Goal: Task Accomplishment & Management: Manage account settings

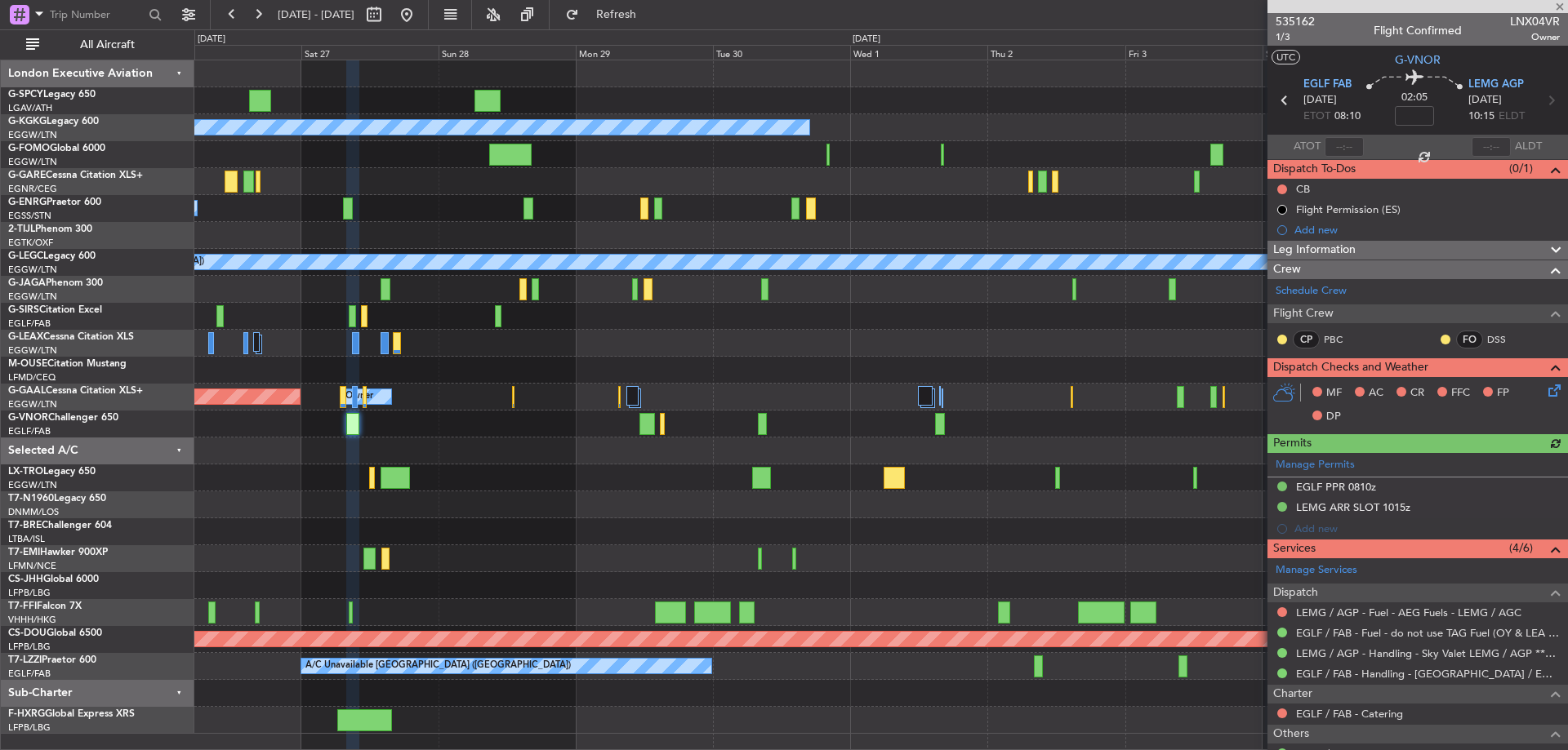
scroll to position [174, 0]
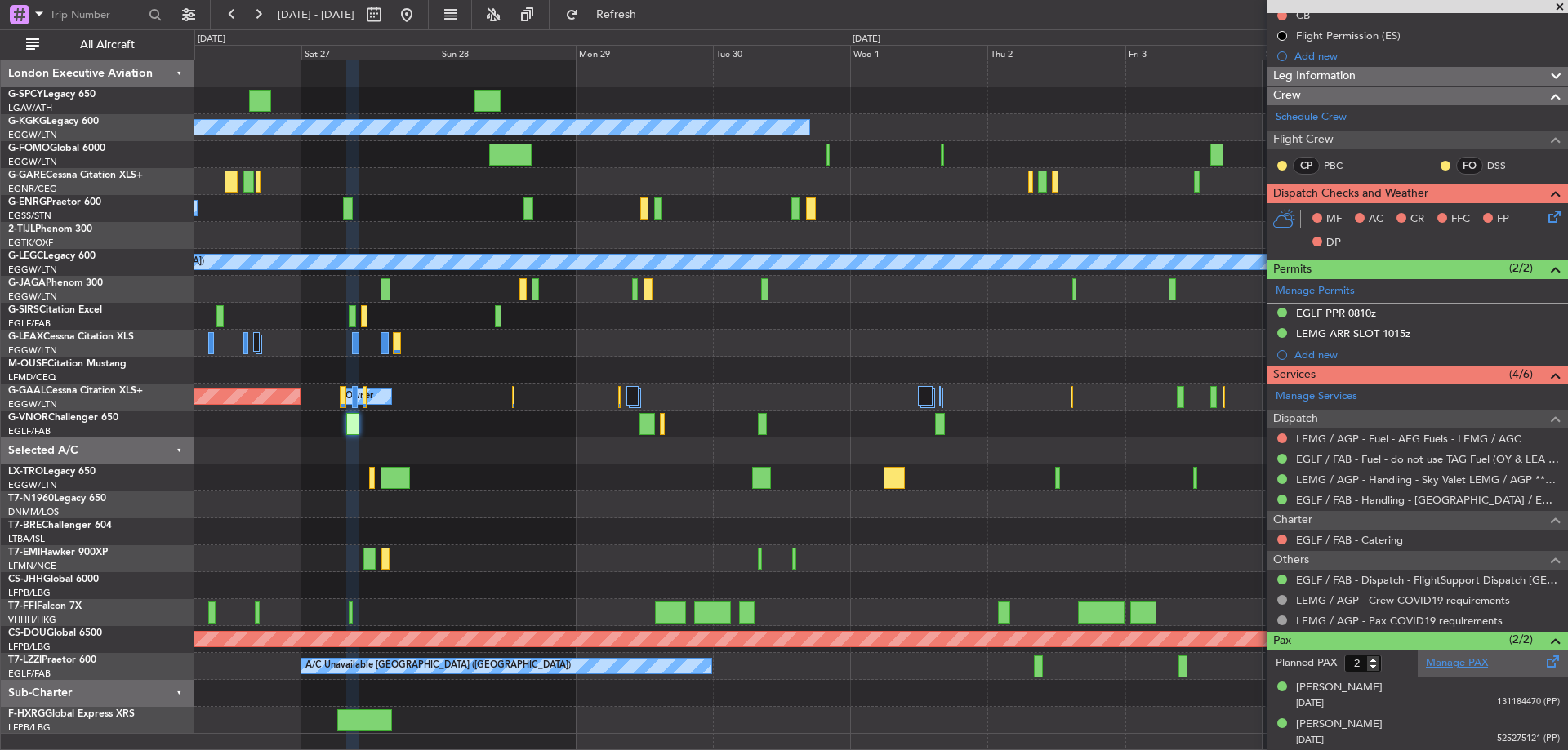
click at [1481, 659] on link "Manage PAX" at bounding box center [1456, 664] width 62 height 17
drag, startPoint x: 664, startPoint y: 22, endPoint x: 641, endPoint y: 31, distance: 24.7
click at [656, 23] on button "Refresh" at bounding box center [607, 15] width 98 height 26
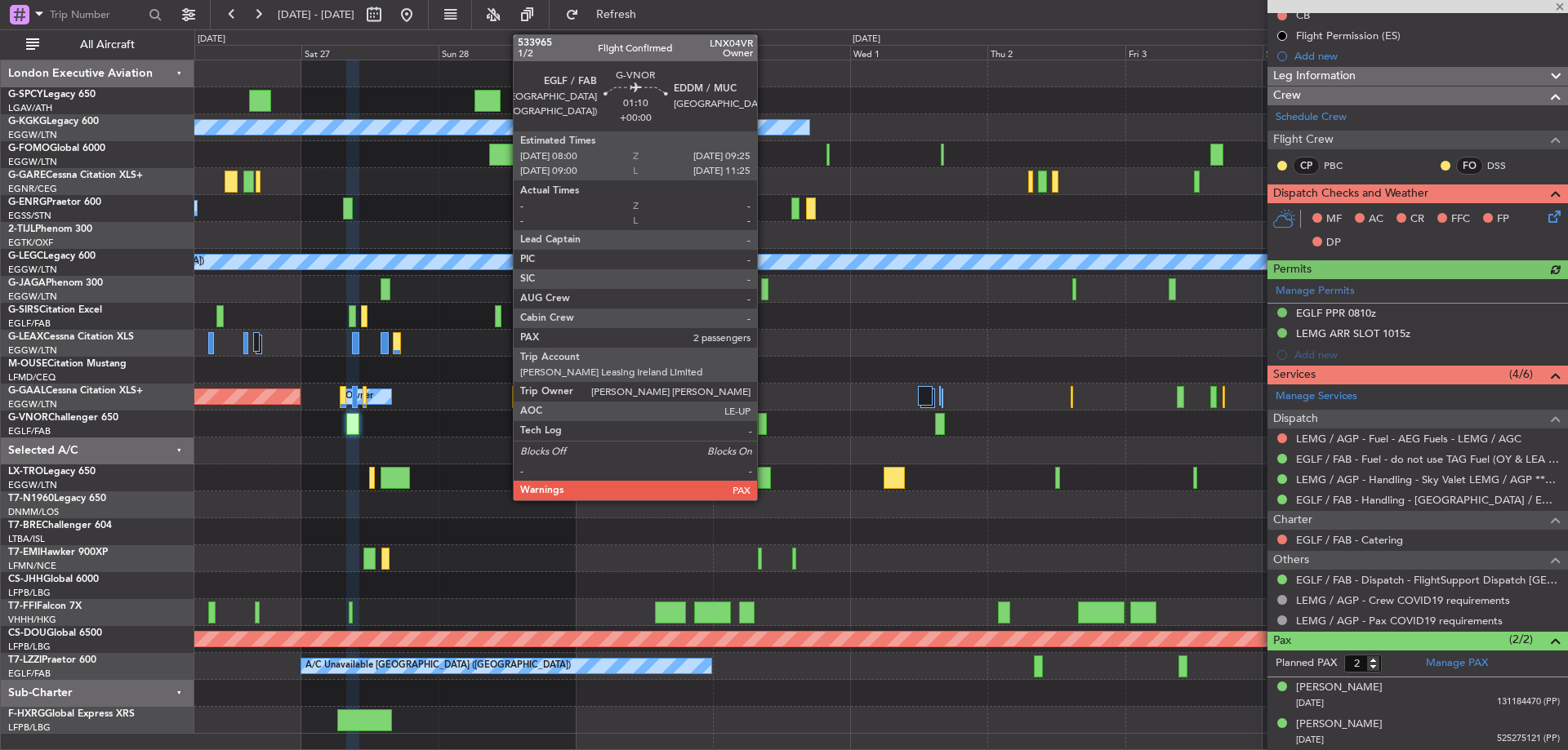
click at [764, 428] on div at bounding box center [761, 424] width 8 height 22
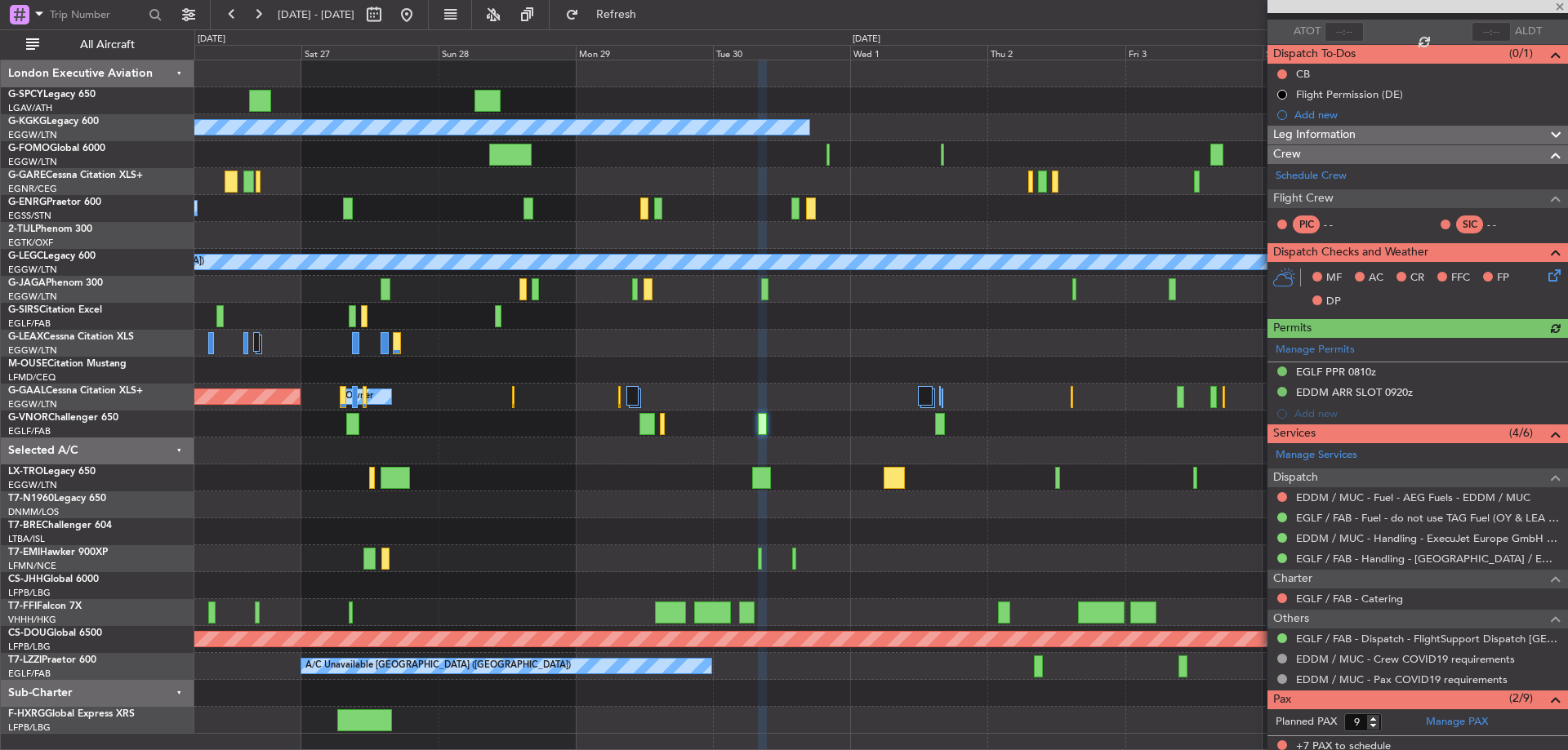
scroll to position [194, 0]
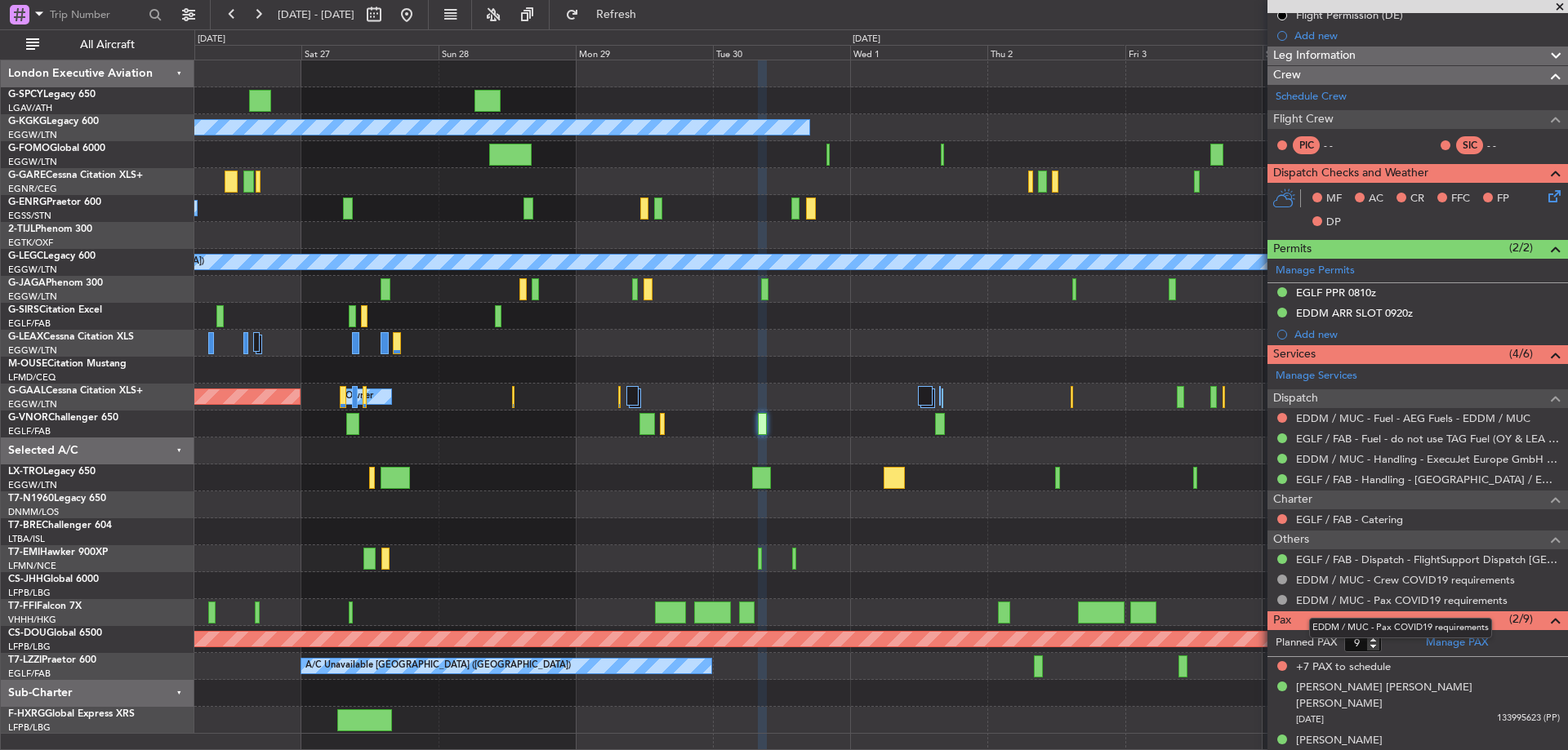
click at [1376, 639] on mat-tooltip-component "EDDM / MUC - Pax COVID19 requirements" at bounding box center [1401, 628] width 206 height 43
type input "10"
click at [1374, 636] on input "10" at bounding box center [1363, 643] width 38 height 18
click at [1397, 644] on form "Planned PAX 10" at bounding box center [1343, 643] width 151 height 26
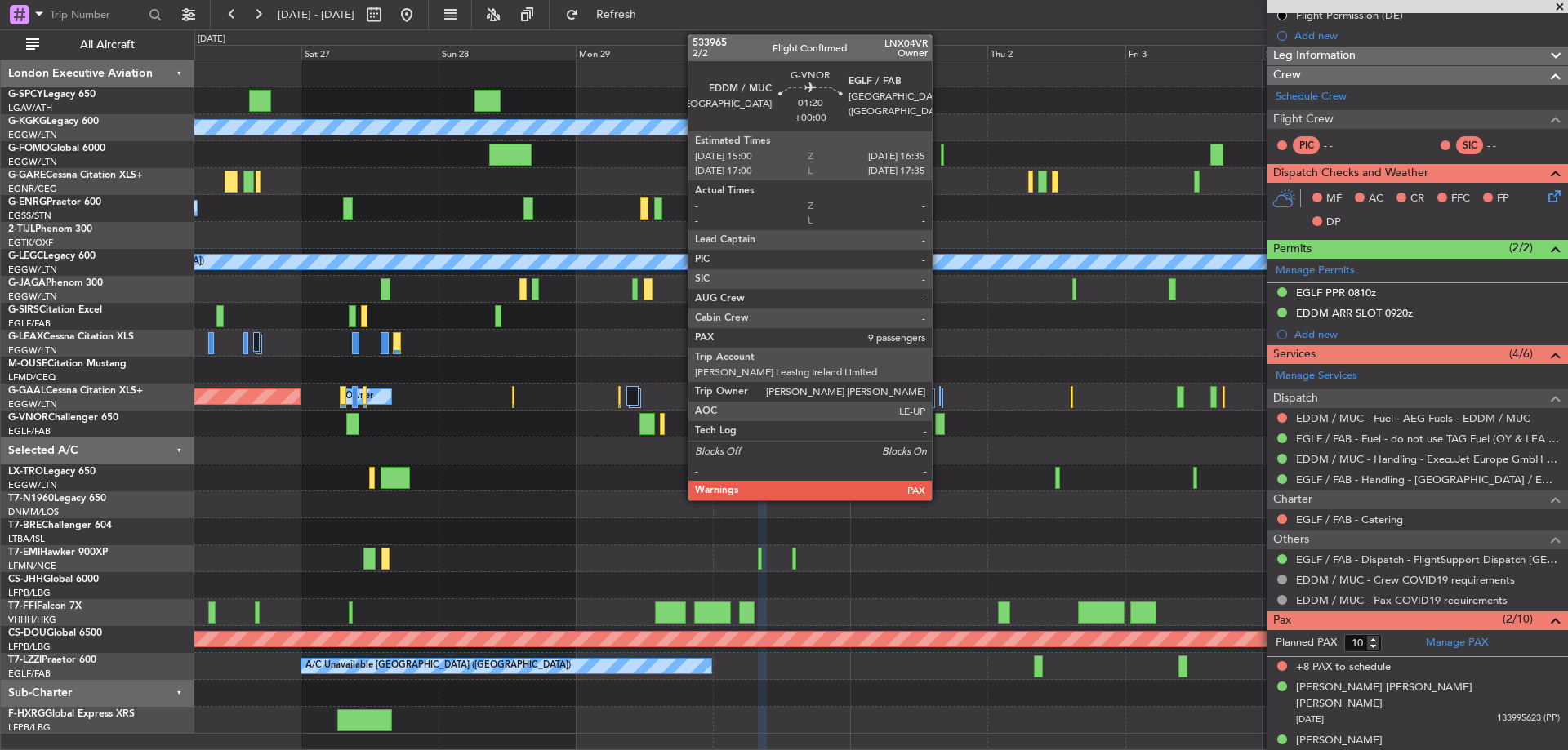
click at [940, 429] on div at bounding box center [940, 424] width 10 height 22
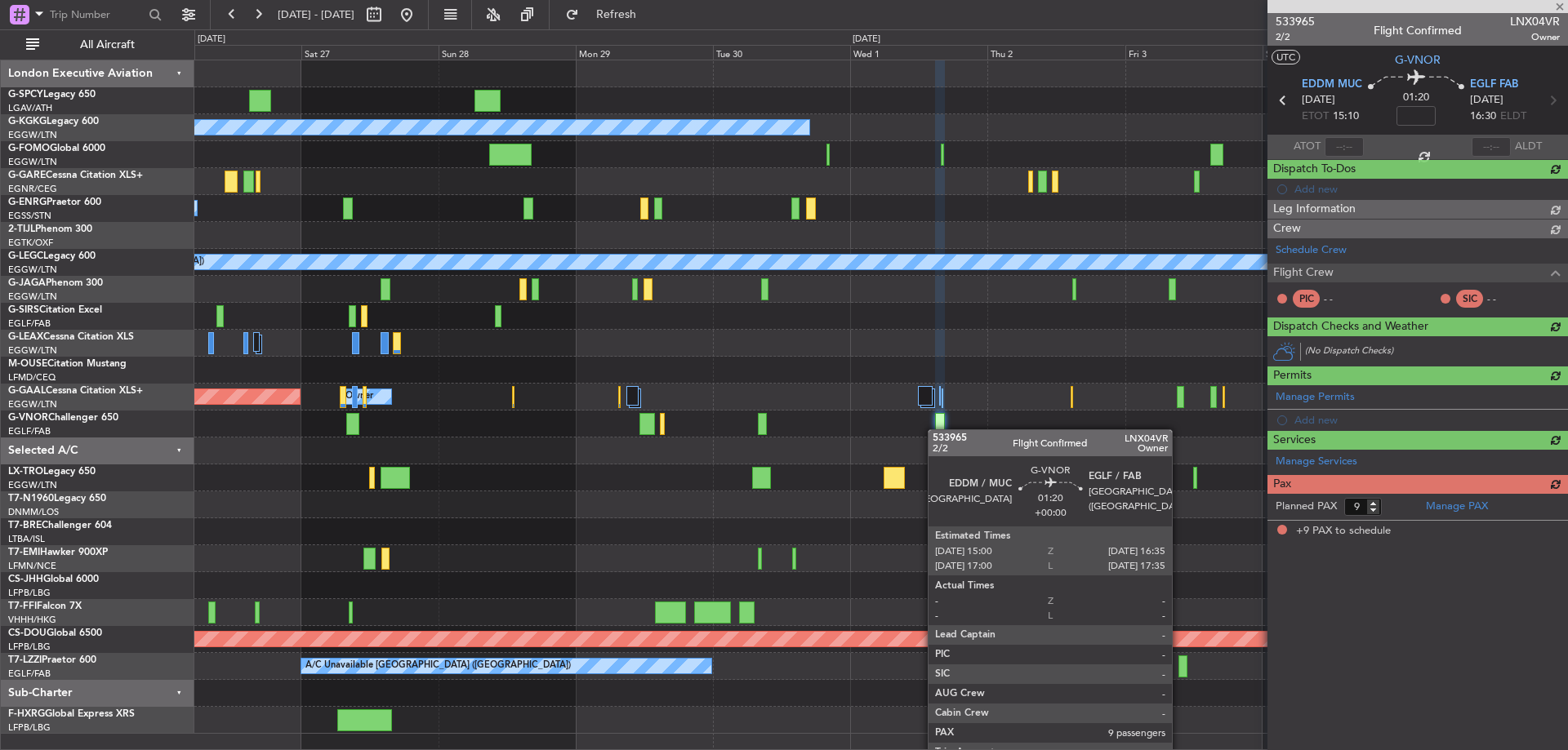
scroll to position [0, 0]
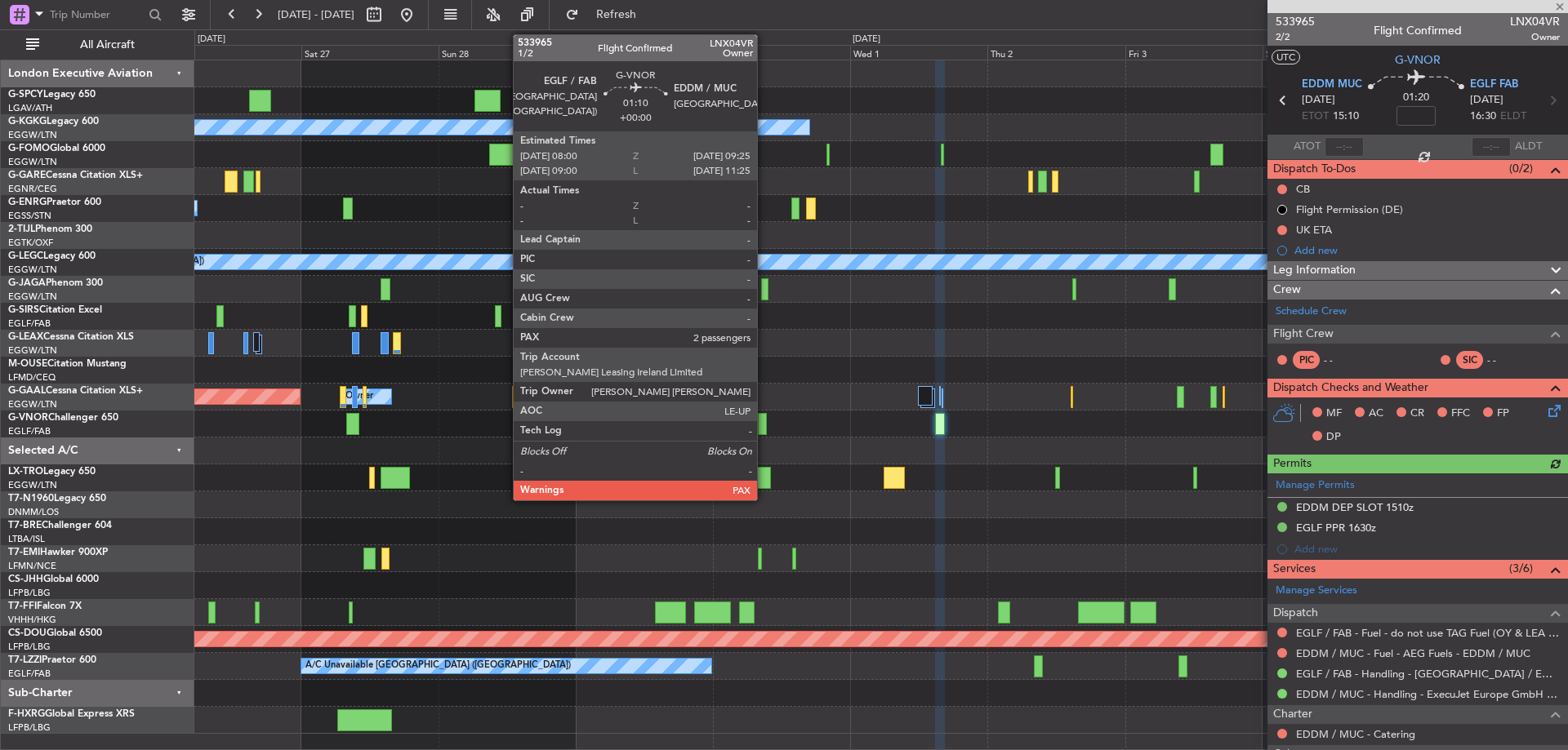
click at [764, 429] on div at bounding box center [761, 424] width 8 height 22
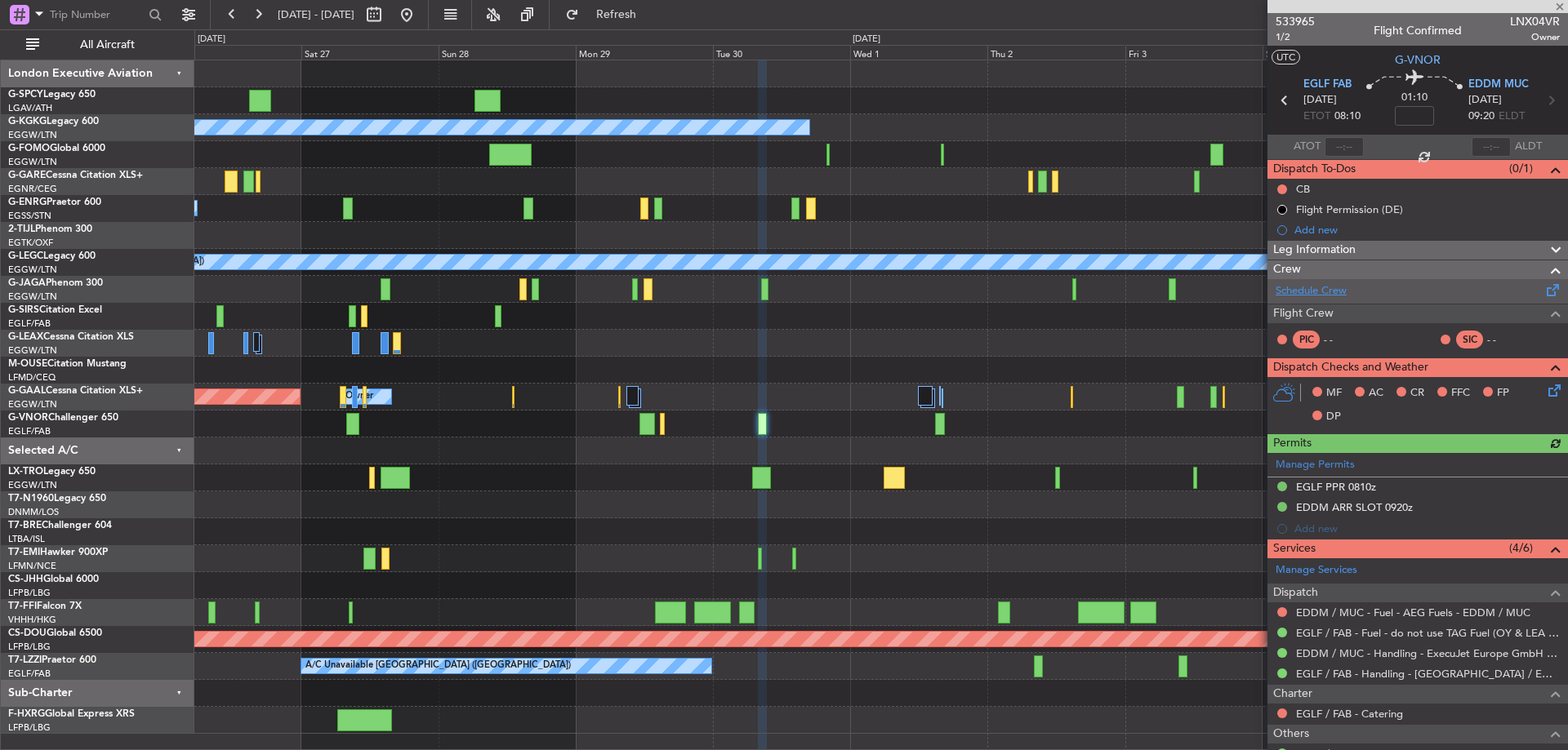
click at [1336, 297] on link "Schedule Crew" at bounding box center [1311, 292] width 71 height 17
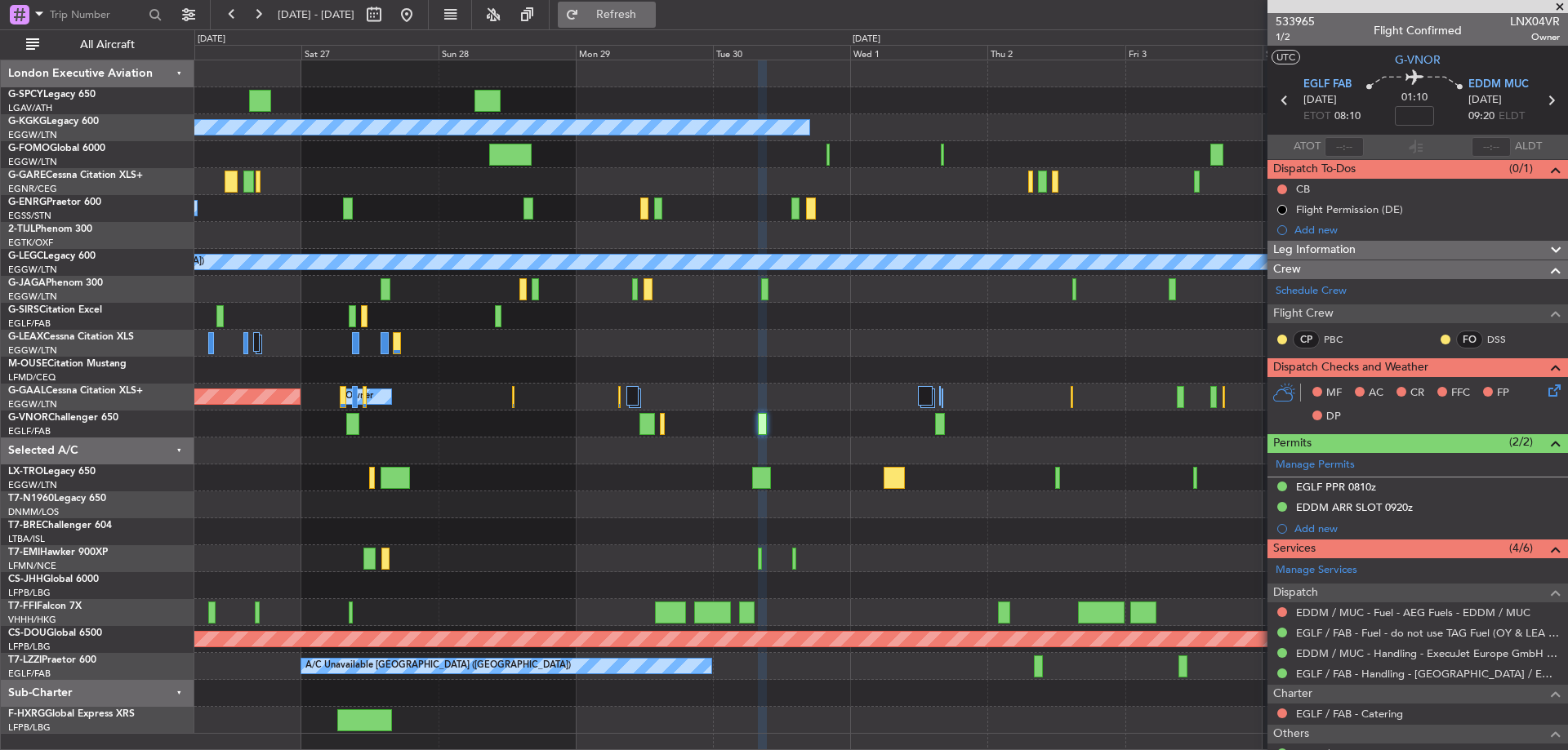
click at [650, 18] on span "Refresh" at bounding box center [616, 15] width 68 height 11
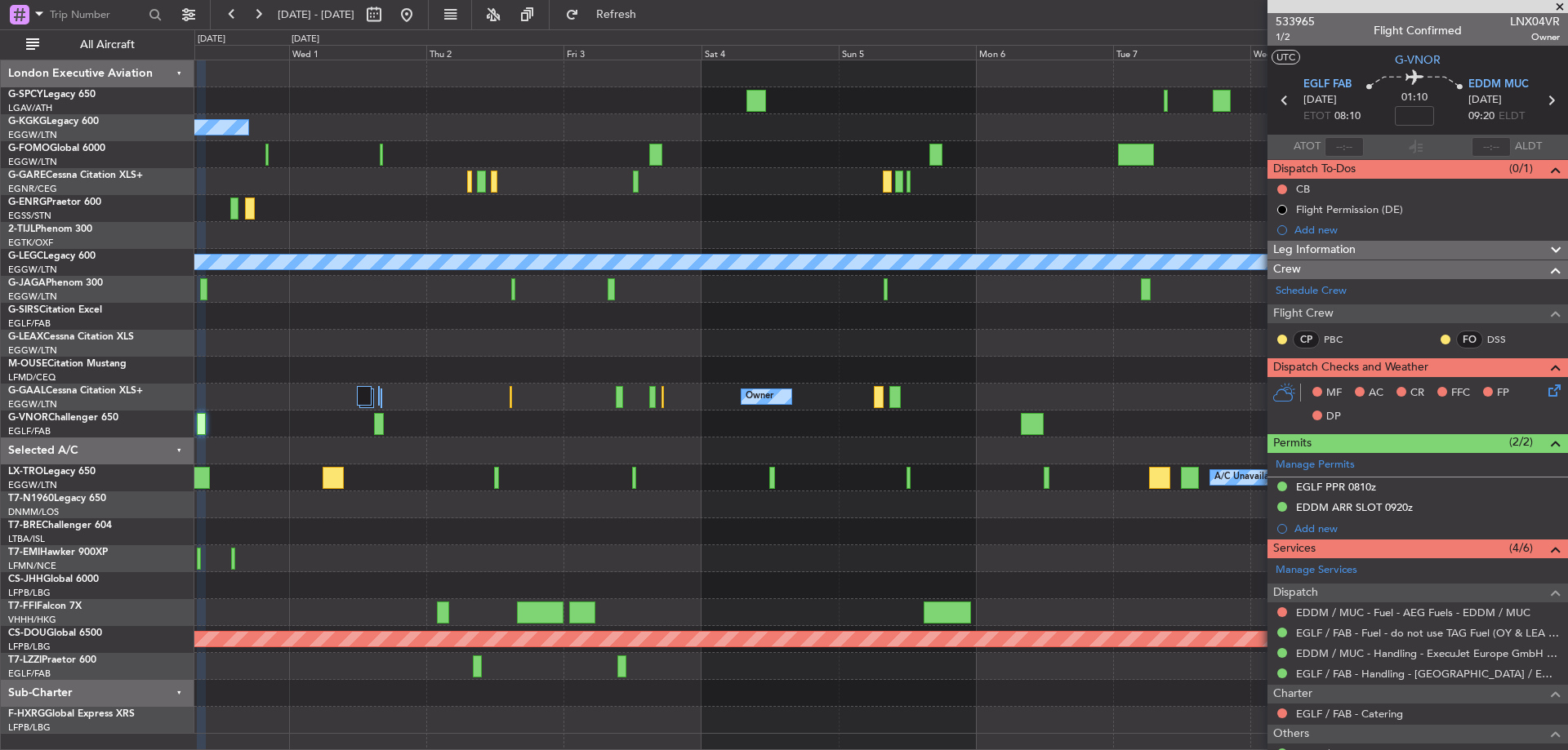
click at [432, 548] on div "A/C Unavailable [GEOGRAPHIC_DATA] (Ataturk) A/C Unavailable [GEOGRAPHIC_DATA] (…" at bounding box center [881, 396] width 1373 height 673
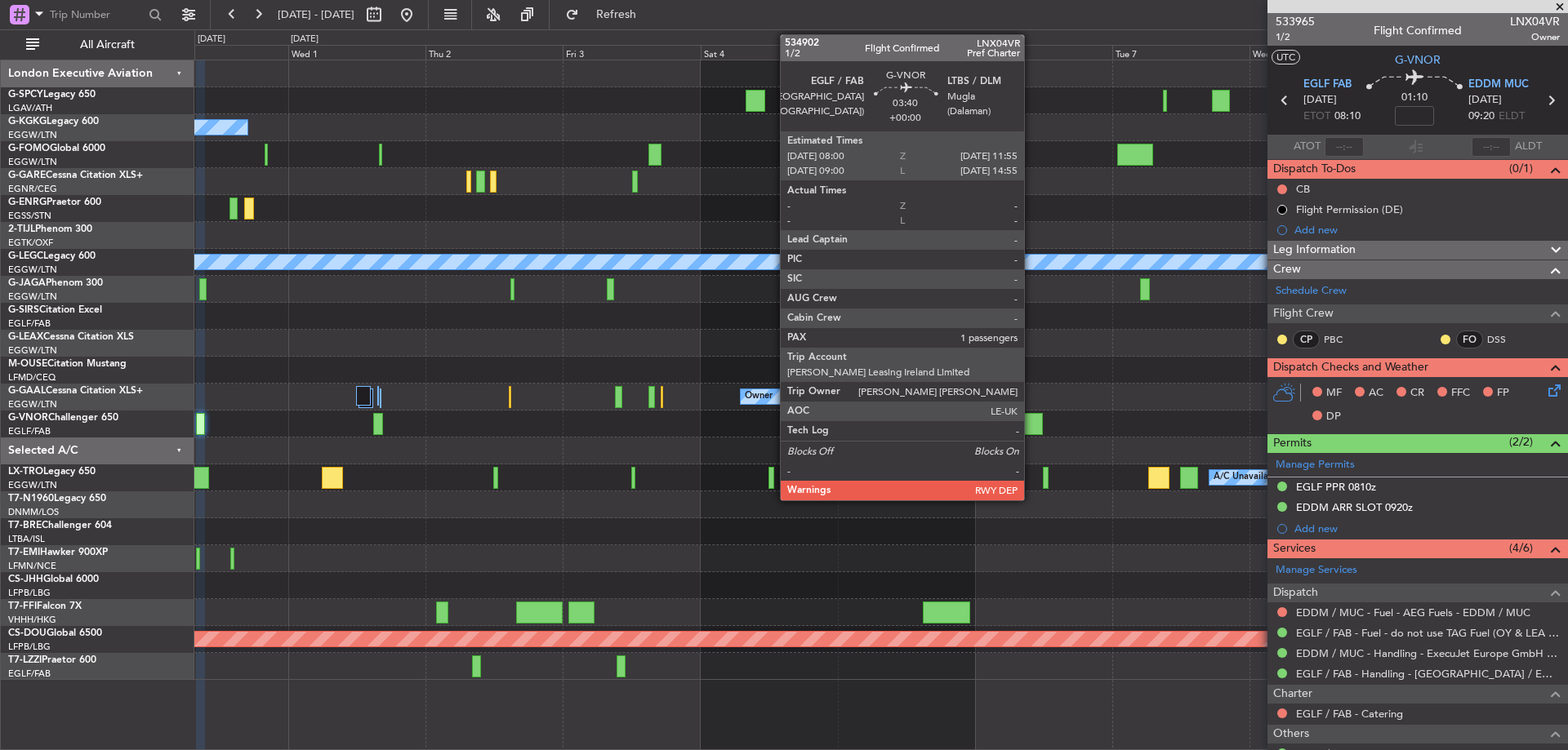
click at [1031, 418] on div at bounding box center [1031, 424] width 23 height 22
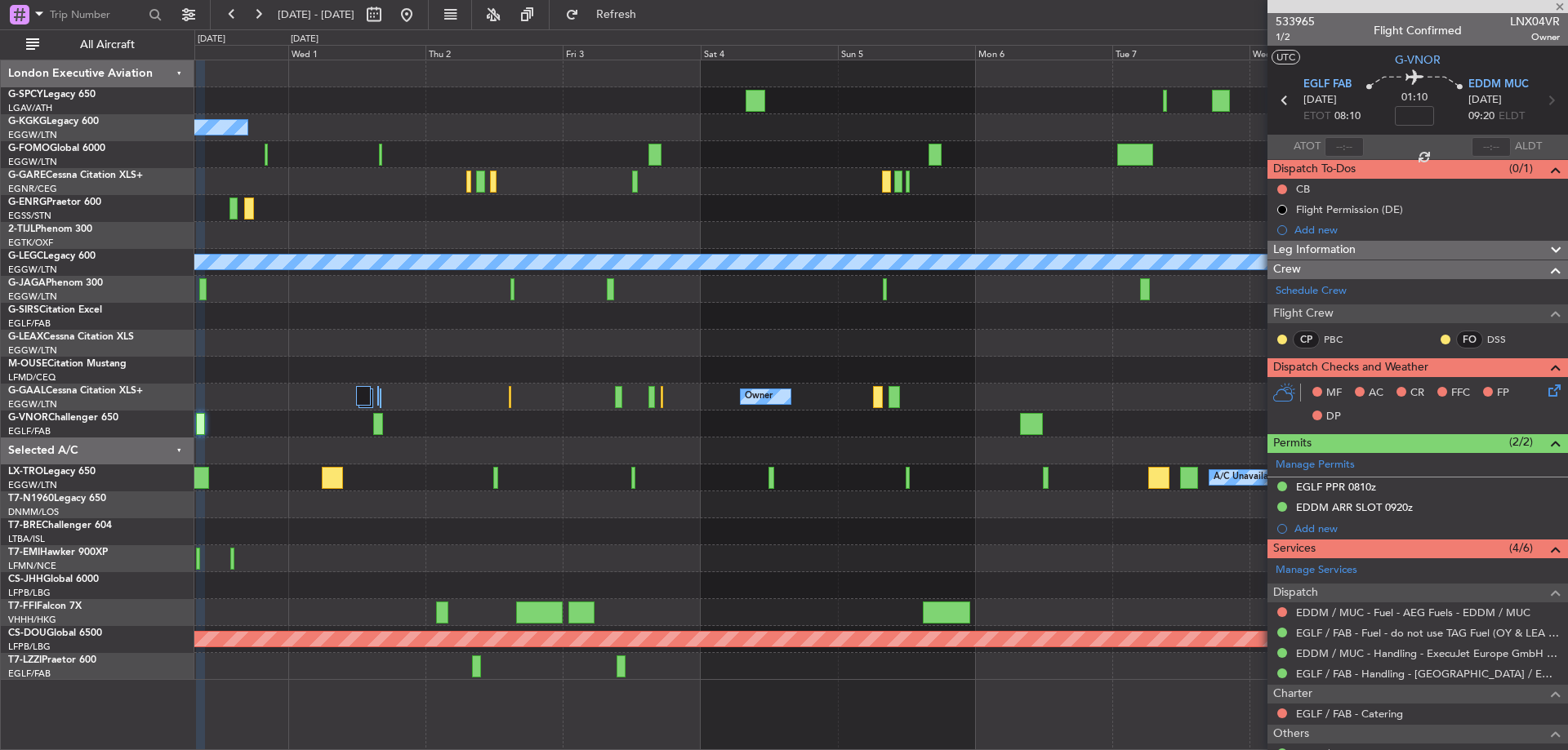
type input "1"
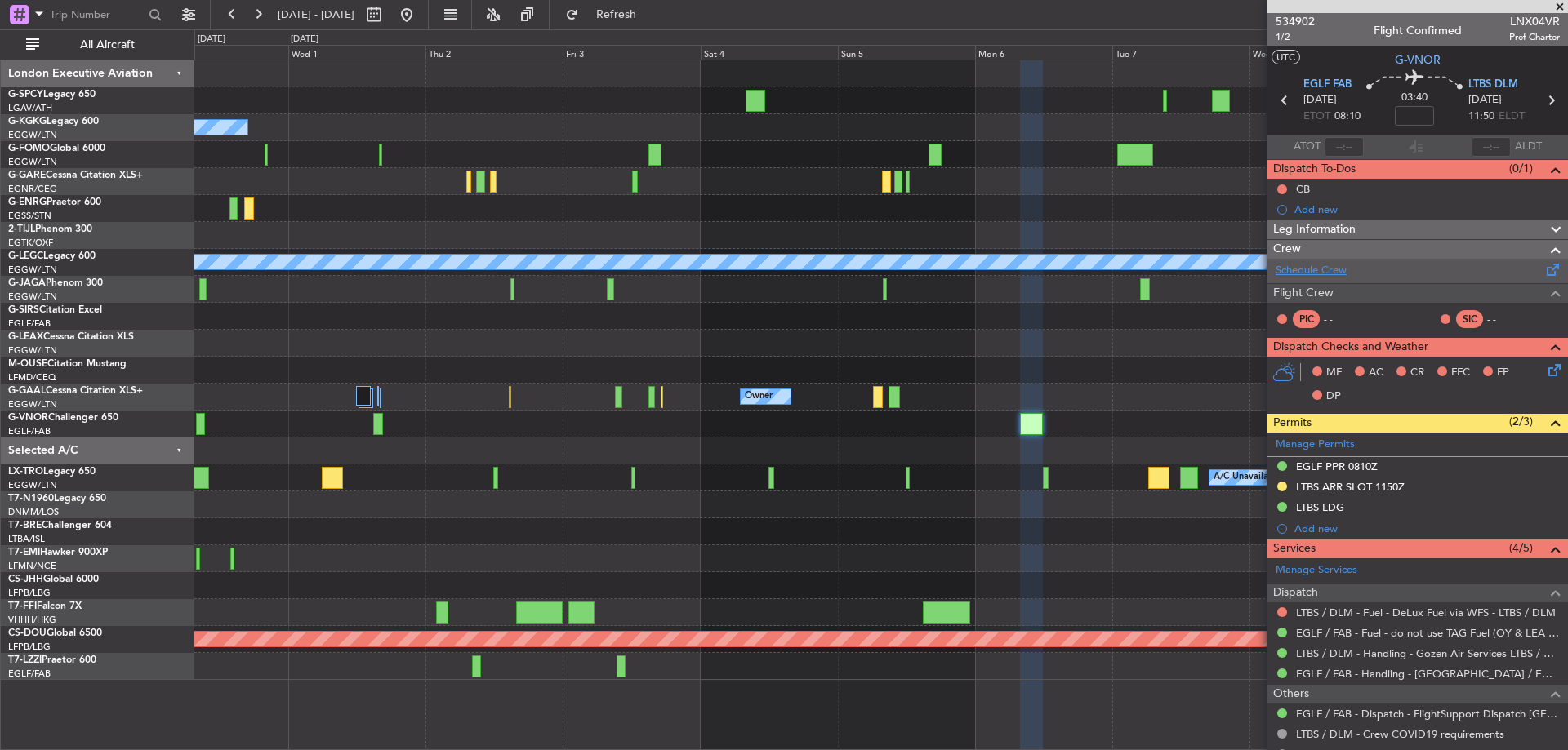
click at [1338, 270] on link "Schedule Crew" at bounding box center [1311, 272] width 71 height 17
